Goal: Information Seeking & Learning: Learn about a topic

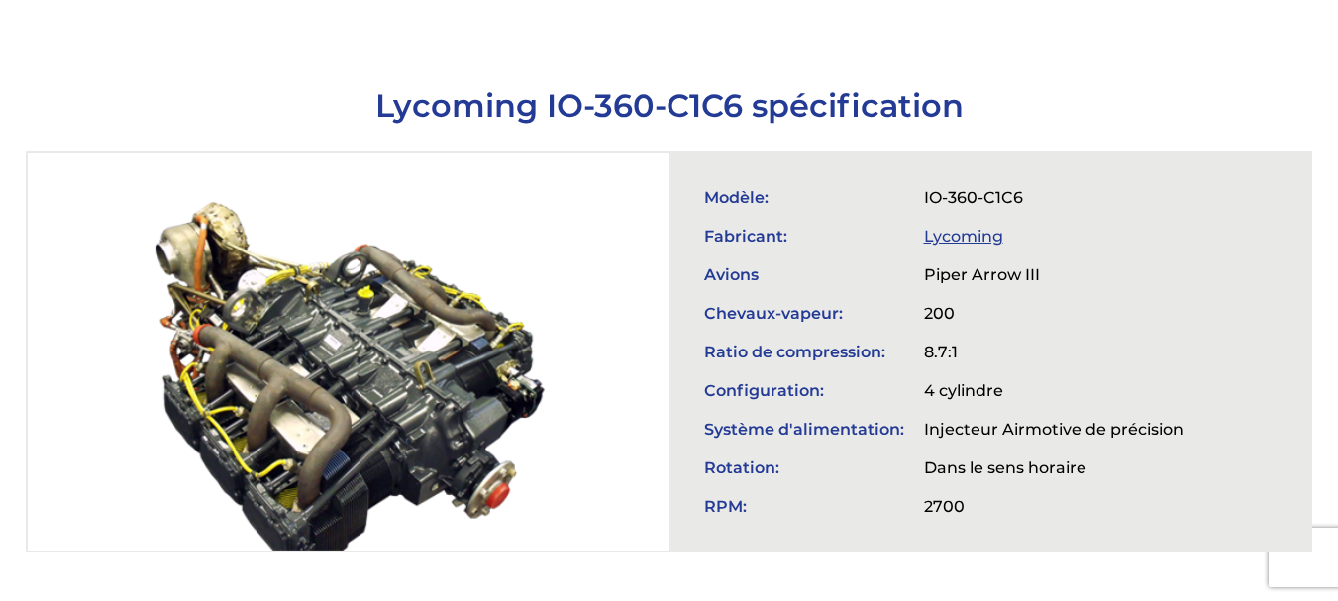
scroll to position [661, 0]
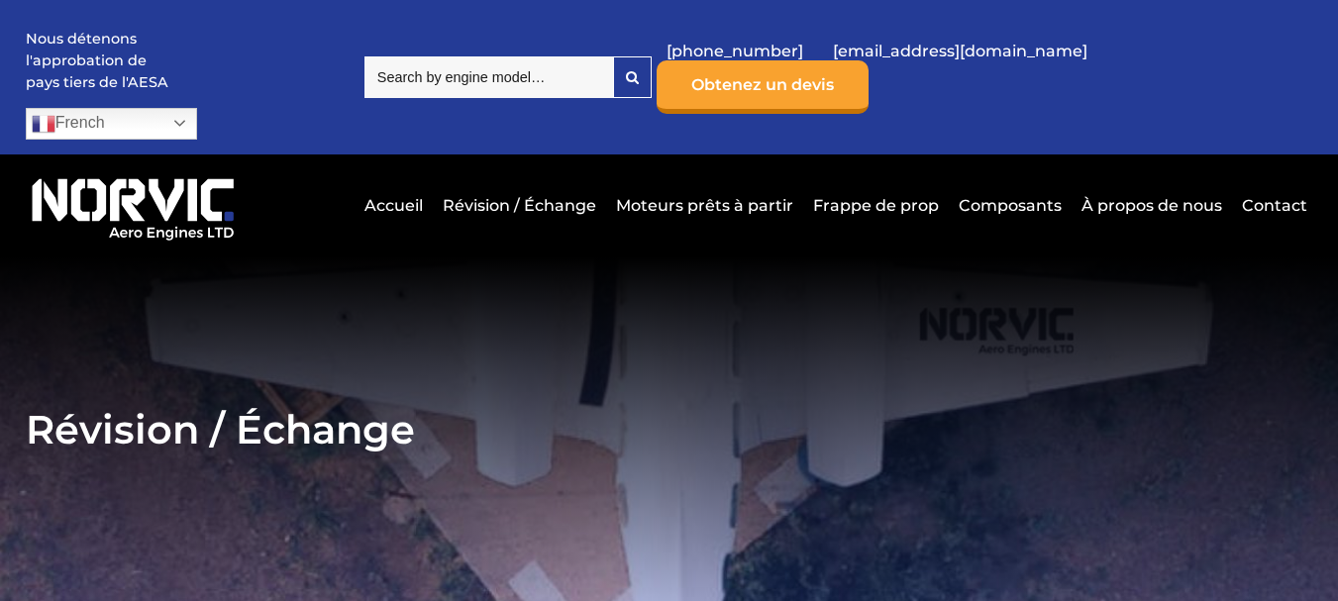
click at [515, 59] on input "search" at bounding box center [488, 77] width 249 height 42
paste input "O-240-A"
click at [530, 66] on input "O-240-A" at bounding box center [488, 77] width 249 height 42
drag, startPoint x: 520, startPoint y: 58, endPoint x: 407, endPoint y: 63, distance: 113.0
click at [407, 63] on div "Nous détenons l'approbation de pays tiers de l'AESA French Dutch English French…" at bounding box center [670, 77] width 1288 height 155
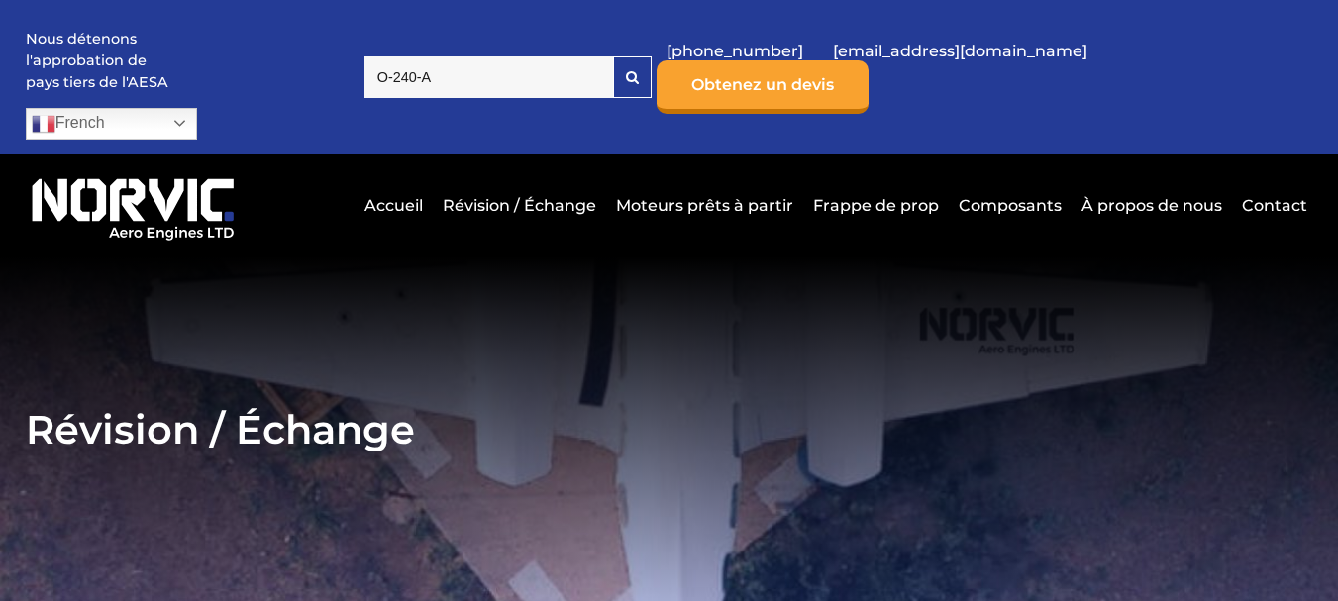
paste input "TSIO-360-KB"
type input "TSIO-360-KB"
click at [416, 181] on link "Accueil" at bounding box center [394, 205] width 68 height 49
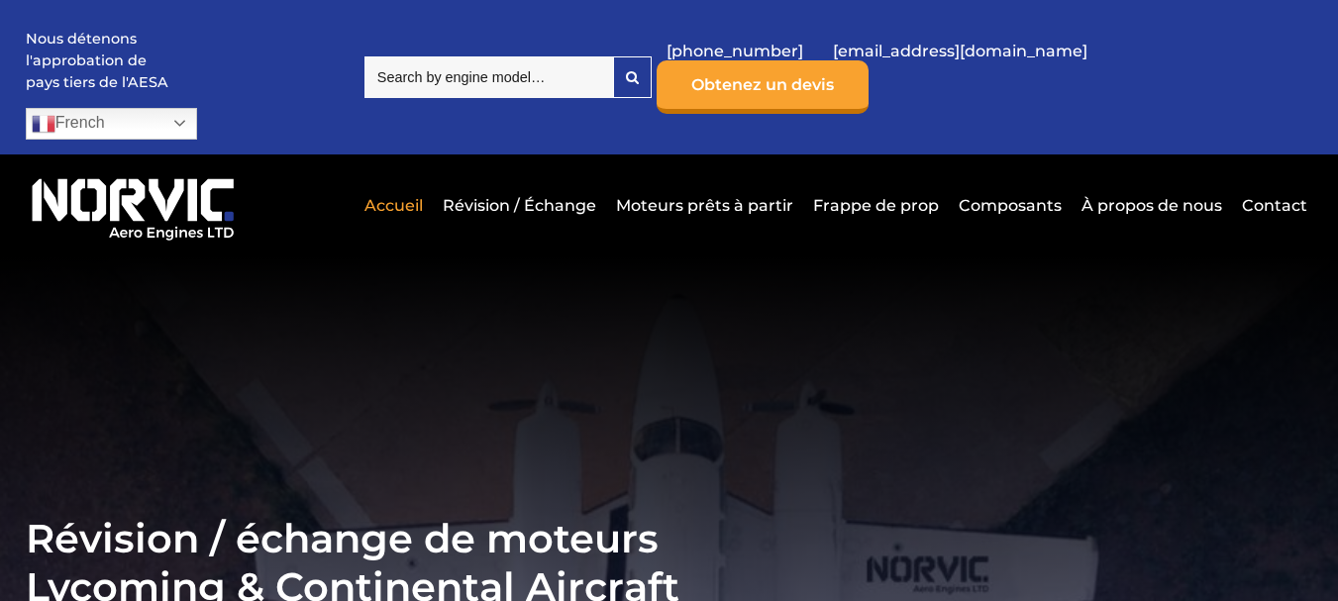
drag, startPoint x: 0, startPoint y: 0, endPoint x: 785, endPoint y: 245, distance: 822.6
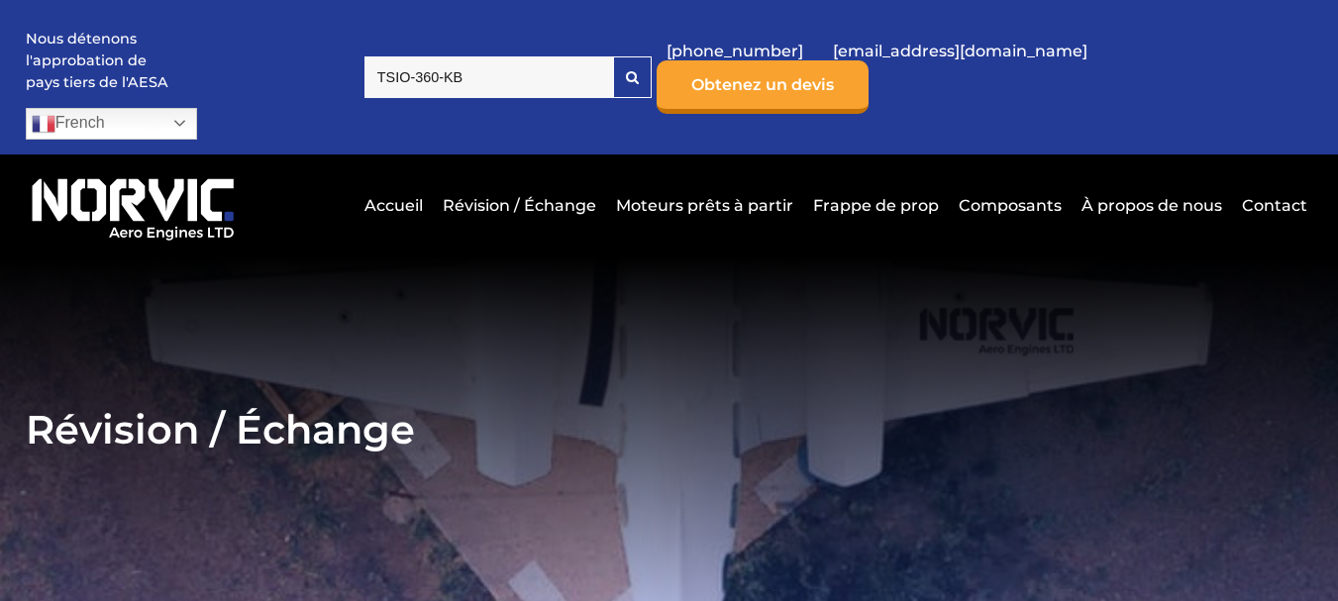
drag, startPoint x: 0, startPoint y: 0, endPoint x: 793, endPoint y: 232, distance: 826.5
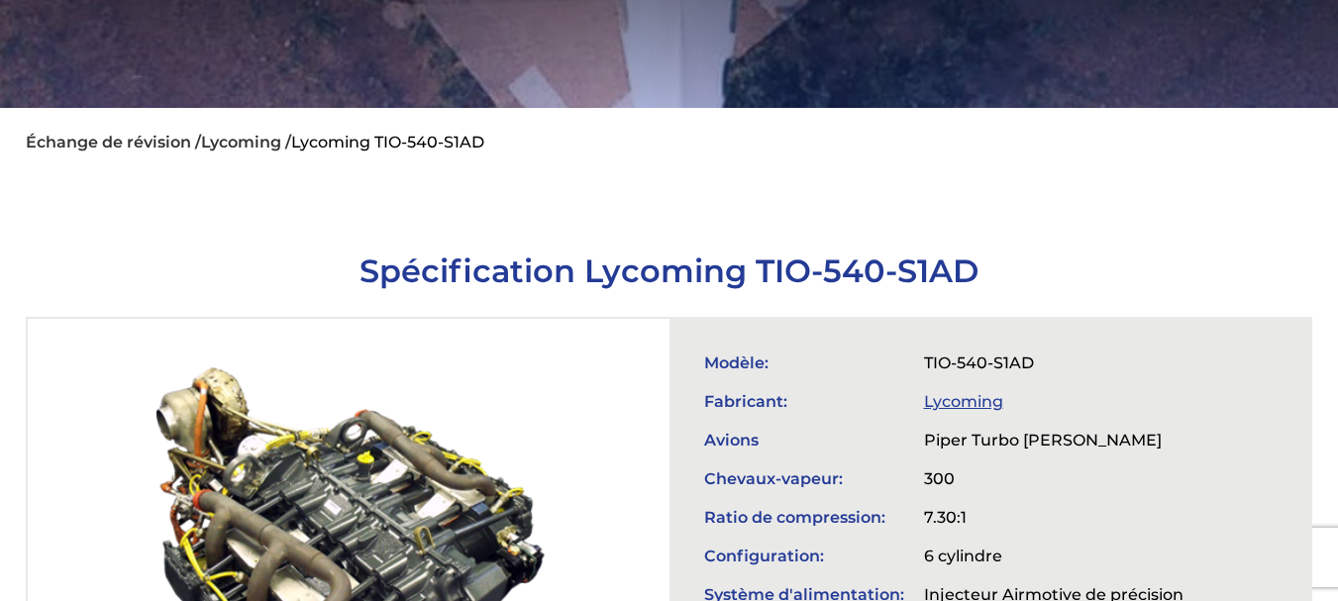
scroll to position [661, 0]
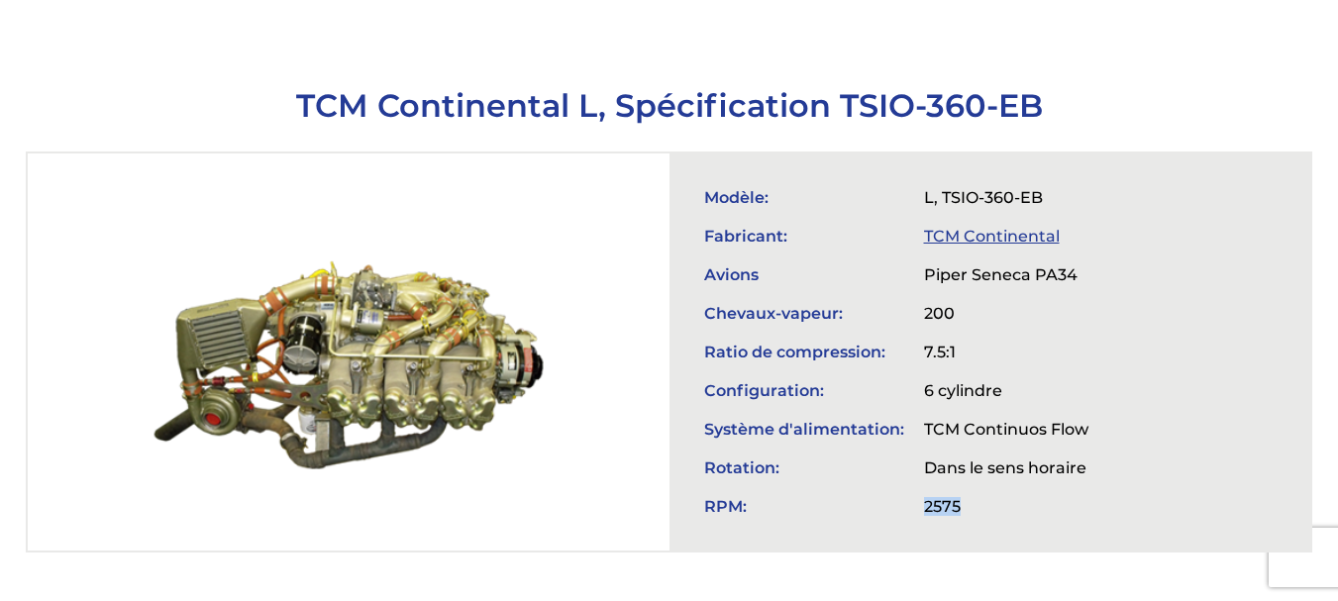
drag, startPoint x: 925, startPoint y: 470, endPoint x: 1013, endPoint y: 479, distance: 88.6
click at [1013, 487] on tr "RPM: 2575" at bounding box center [896, 506] width 404 height 39
click at [1149, 182] on div "Modèle: L, TSIO-360-EB Fabricant: TCM Continental Avions Piper Seneca PA34 Chev…" at bounding box center [991, 352] width 642 height 397
